Goal: Task Accomplishment & Management: Manage account settings

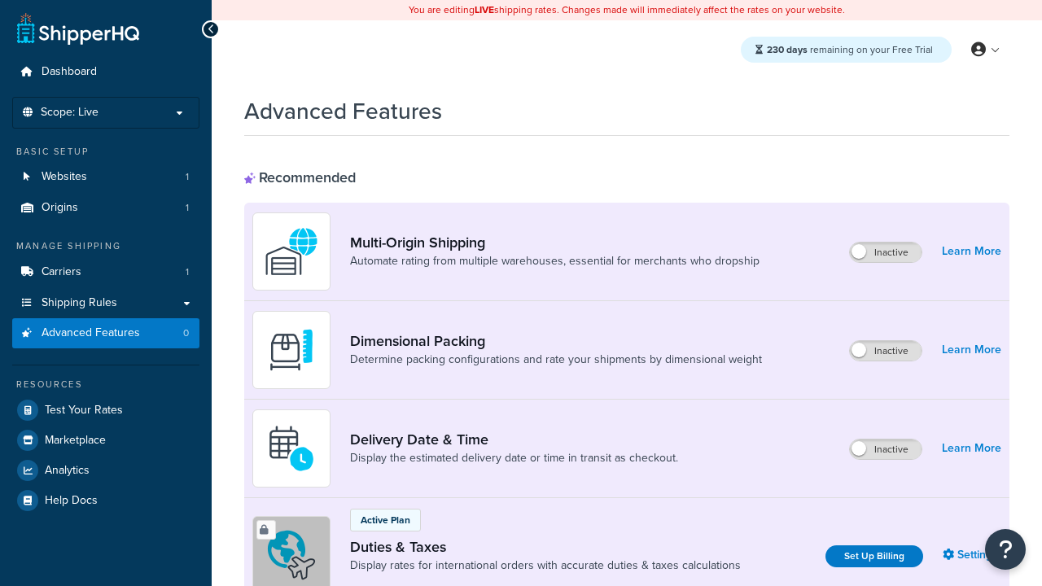
scroll to position [527, 0]
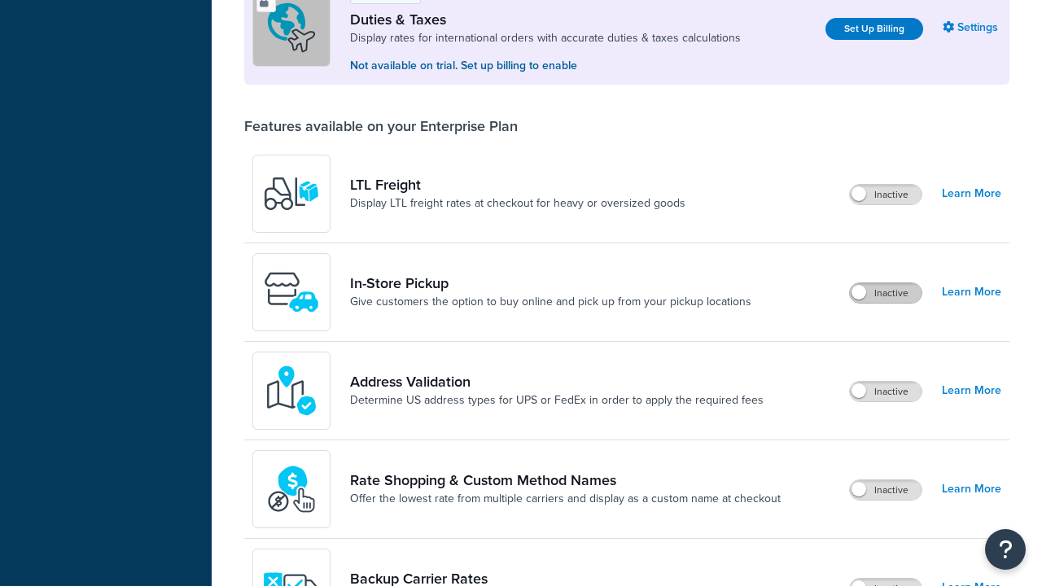
click at [885, 293] on label "Inactive" at bounding box center [886, 293] width 72 height 20
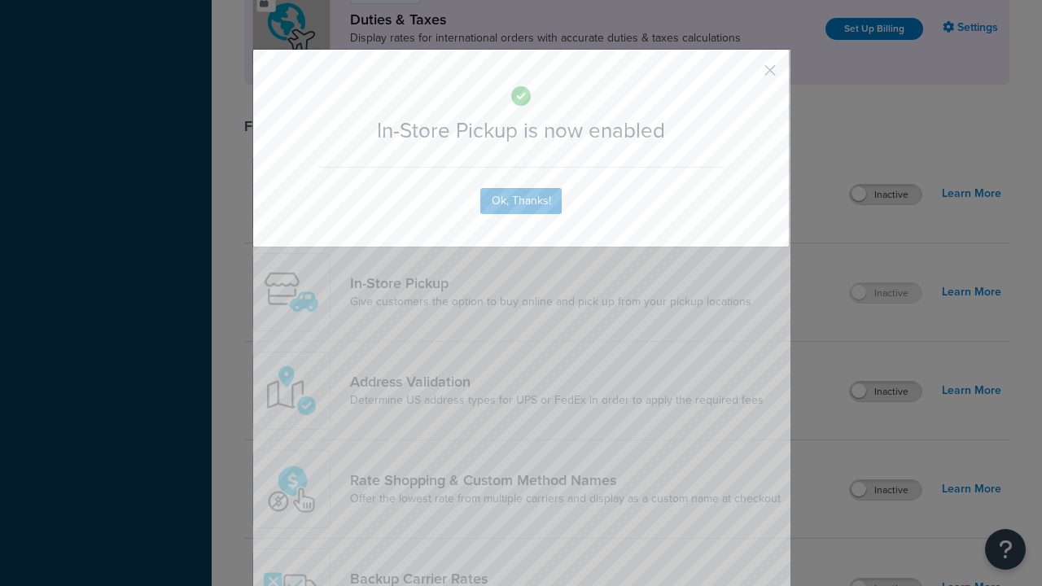
click at [745, 76] on button "button" at bounding box center [746, 76] width 4 height 4
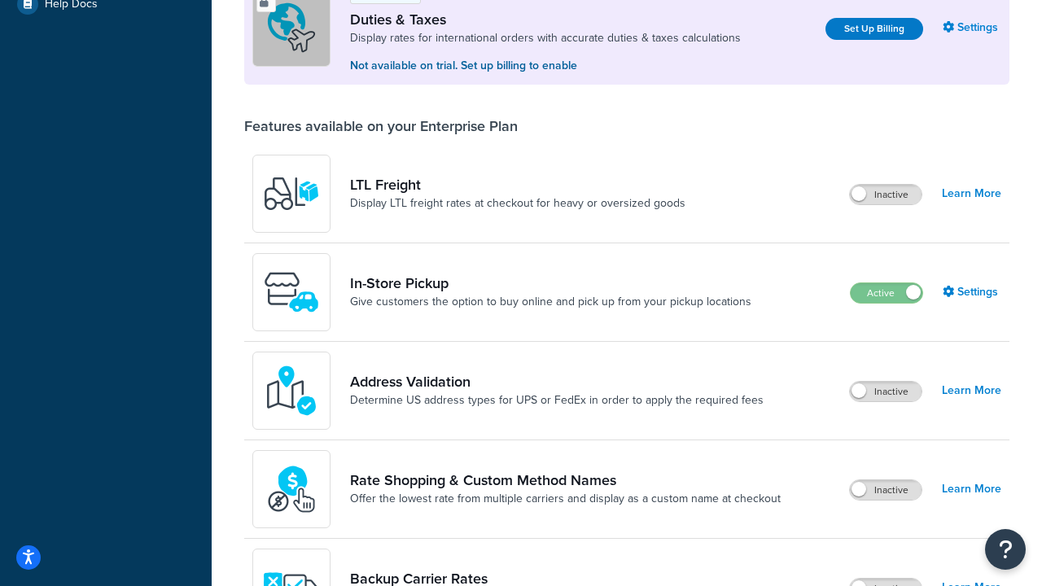
scroll to position [496, 0]
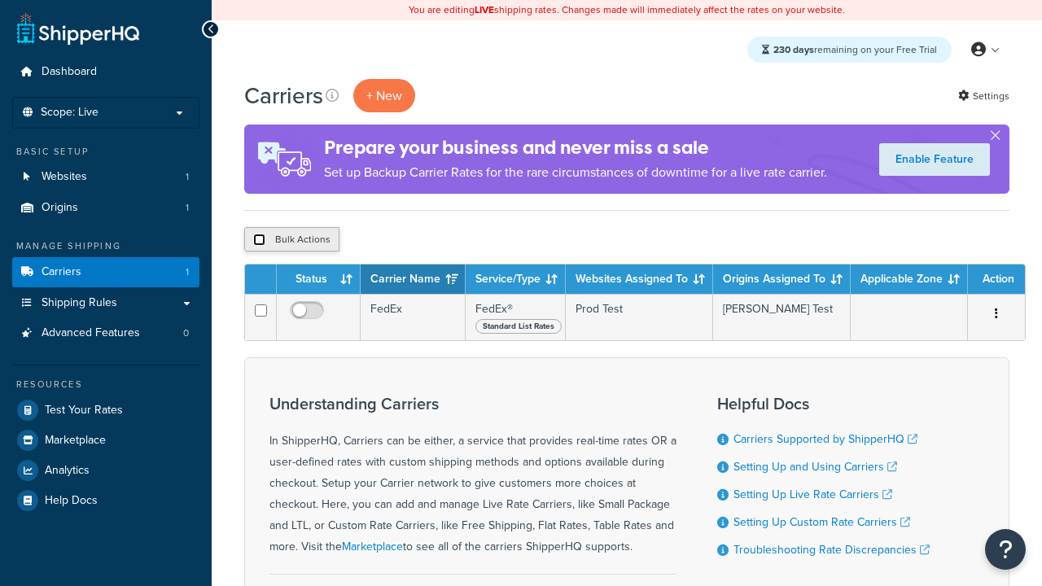
click at [259, 240] on input "checkbox" at bounding box center [259, 240] width 12 height 12
checkbox input "true"
click at [0, 0] on button "Delete" at bounding box center [0, 0] width 0 height 0
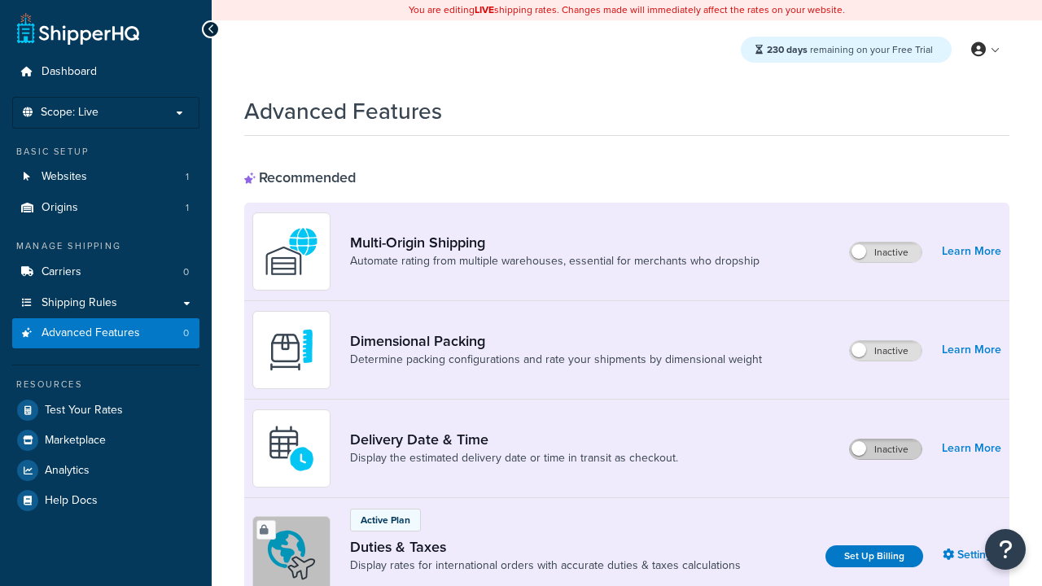
click at [885, 449] on label "Inactive" at bounding box center [886, 449] width 72 height 20
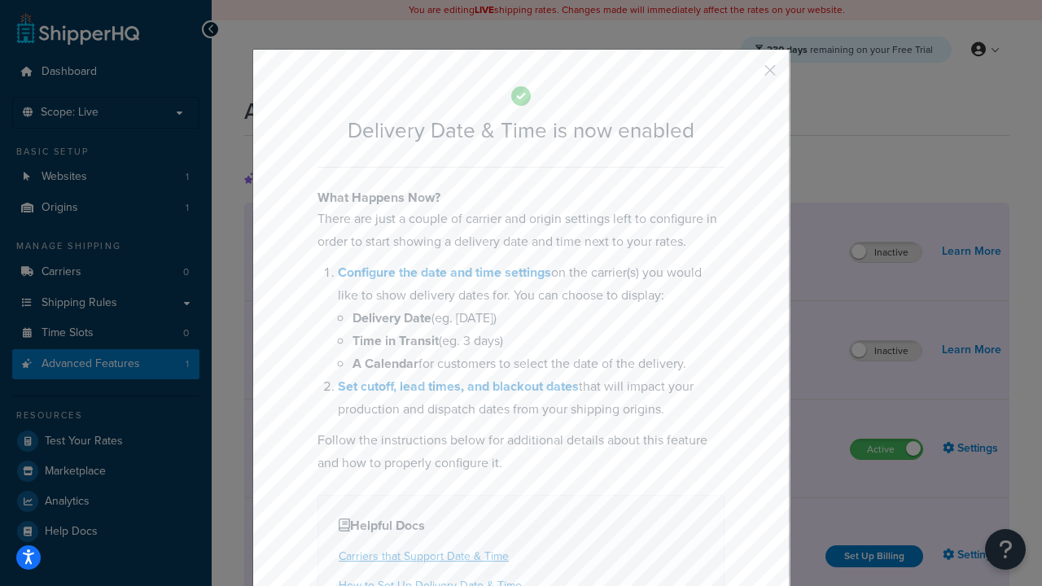
click at [745, 74] on button "button" at bounding box center [746, 76] width 4 height 4
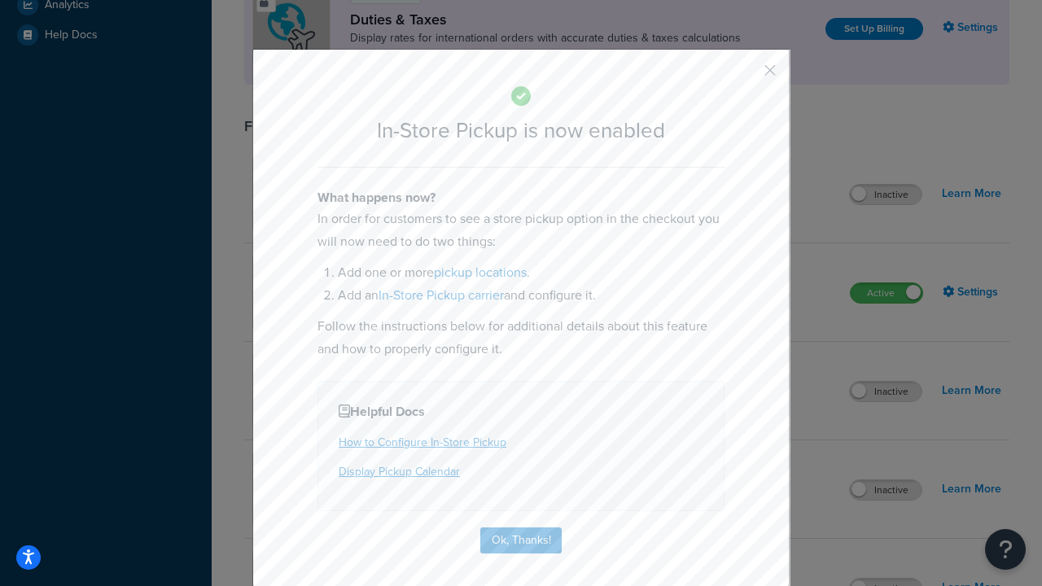
click at [745, 74] on button "button" at bounding box center [746, 76] width 4 height 4
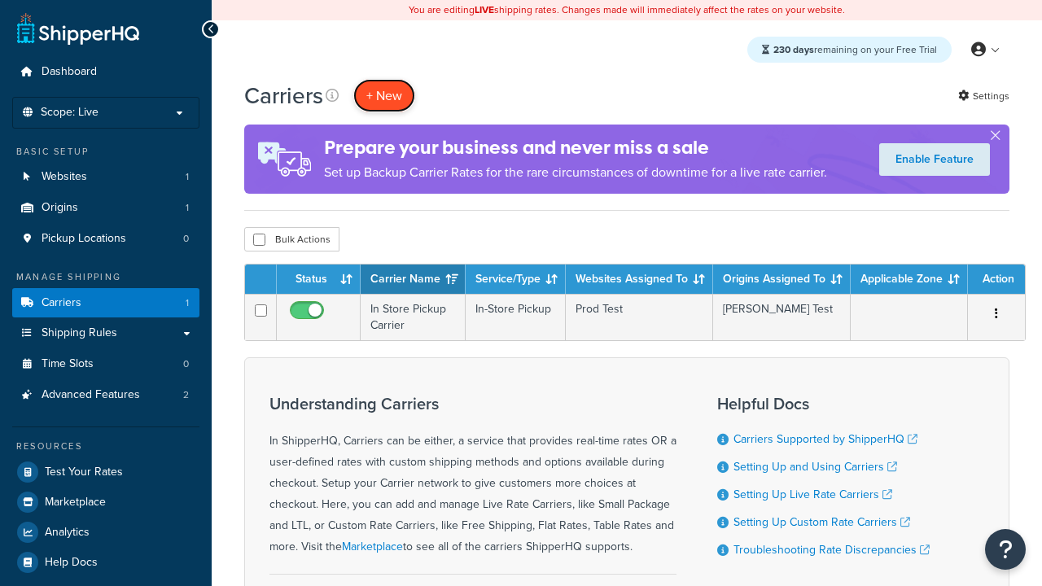
click at [384, 95] on button "+ New" at bounding box center [384, 95] width 62 height 33
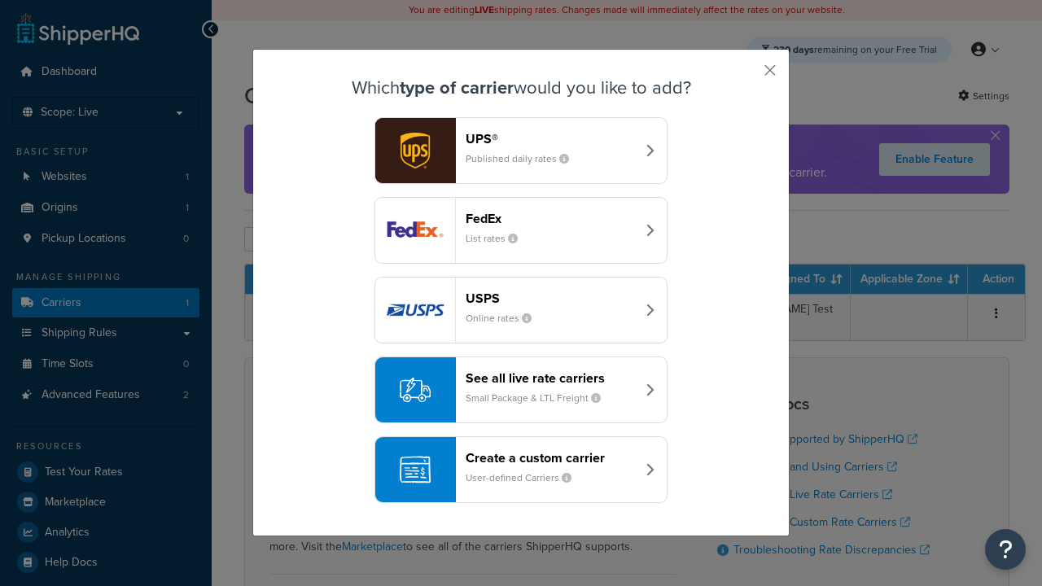
click at [521, 470] on div "Create a custom carrier User-defined Carriers" at bounding box center [550, 469] width 170 height 39
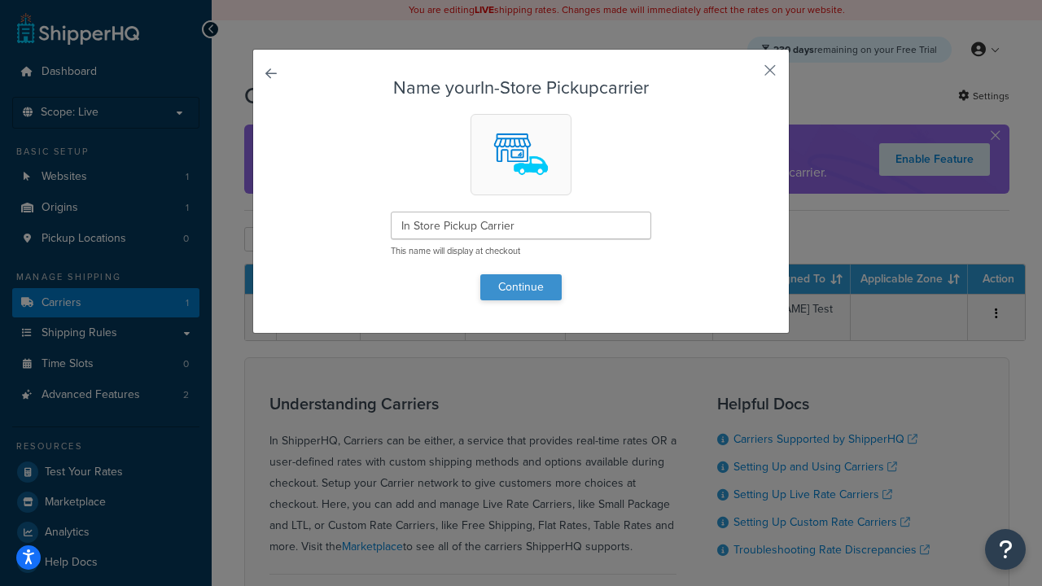
type input "In Store Pickup Carrier"
click at [521, 286] on button "Continue" at bounding box center [520, 287] width 81 height 26
